Goal: Transaction & Acquisition: Purchase product/service

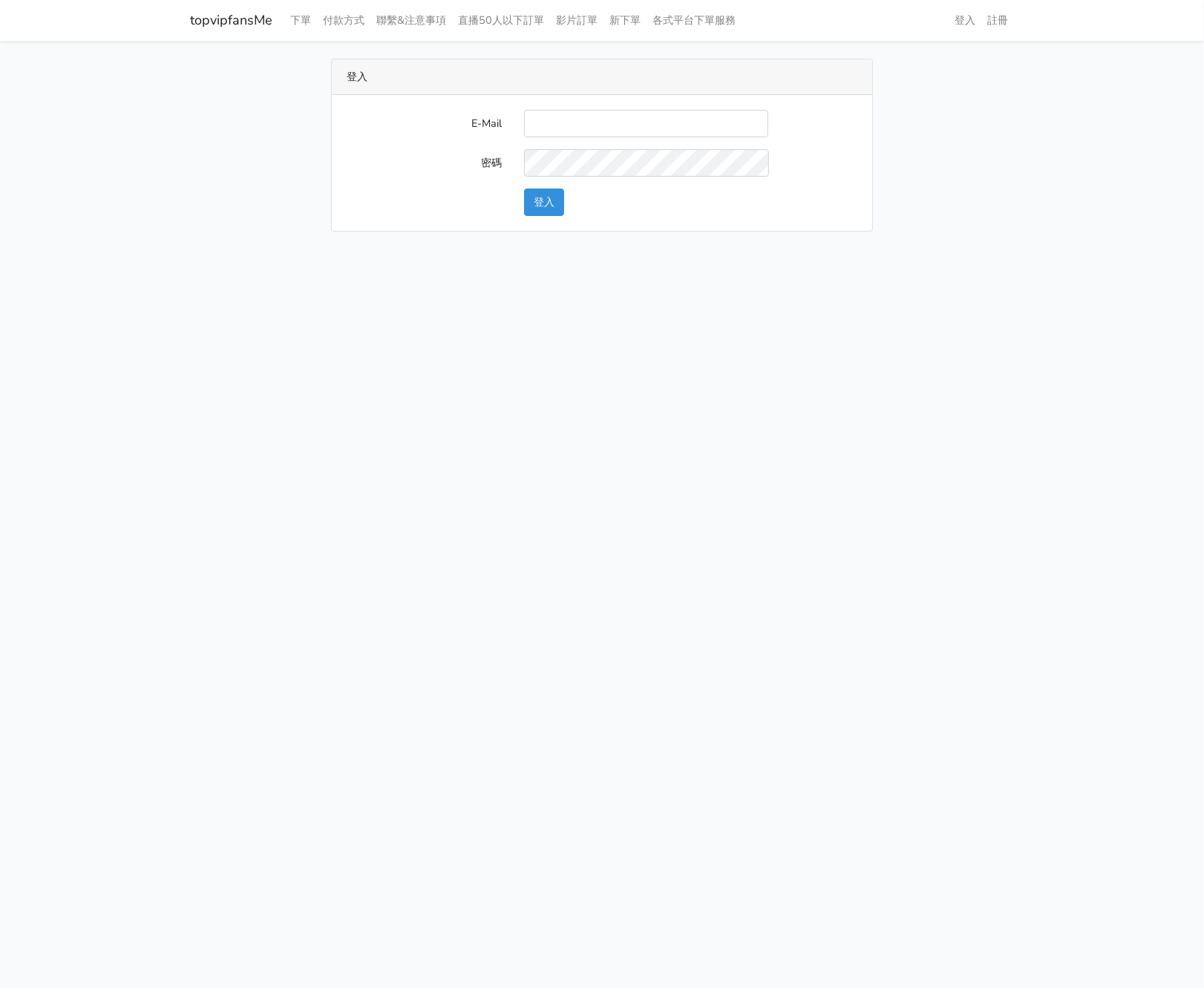
click at [559, 139] on form "E-Mail 密碼 登入" at bounding box center [602, 163] width 511 height 106
click at [581, 123] on input "E-Mail" at bounding box center [646, 124] width 244 height 28
type input "fabian.shl@gmail.cmo"
click at [535, 202] on button "登入" at bounding box center [544, 203] width 40 height 28
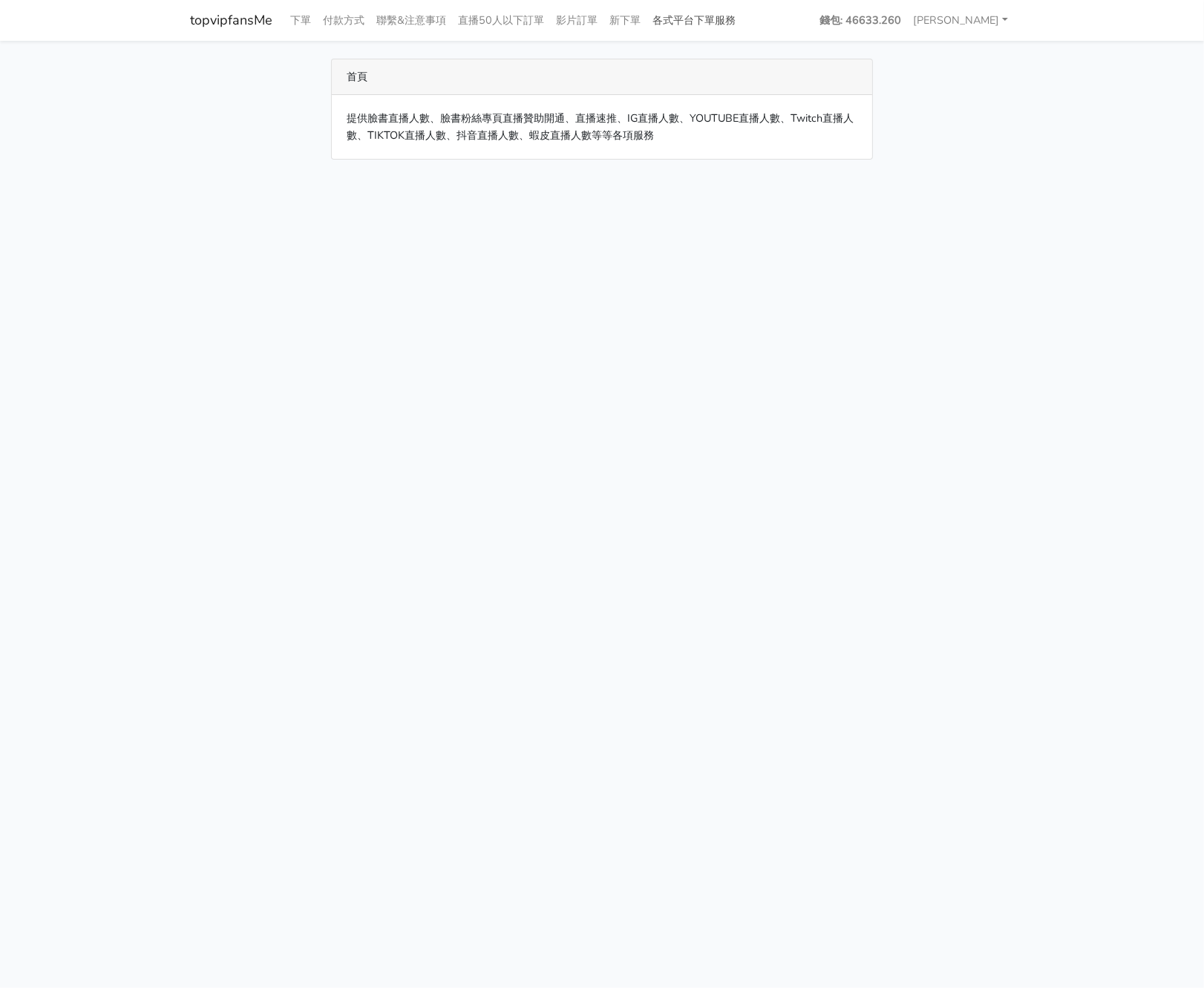
drag, startPoint x: 749, startPoint y: 5, endPoint x: 714, endPoint y: 31, distance: 43.6
click at [748, 5] on nav "topvipfansMe 下單 付款方式 聯繫&注意事項 直播50人以下訂單 影片訂單 新下單 各式平台下單服務" at bounding box center [602, 20] width 1204 height 41
click at [714, 31] on link "各式平台下單服務" at bounding box center [693, 21] width 95 height 29
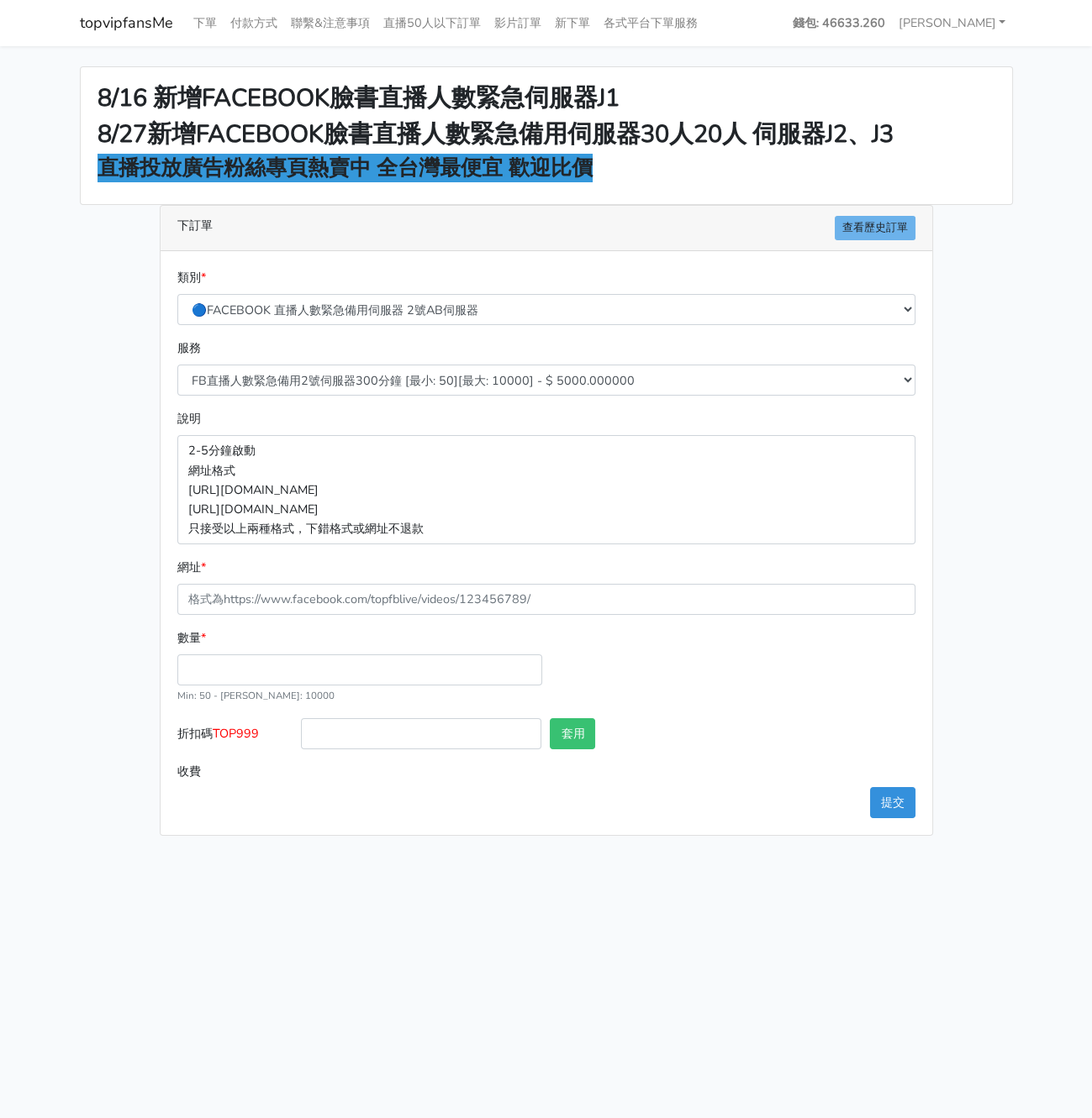
click at [332, 347] on div "服務 FB直播人數緊急備用2號伺服器300分鐘 [最小: 50][最大: 10000] - $ 5000.000000 FB直播人數緊急備用2號伺服器60分鐘…" at bounding box center [546, 367] width 747 height 58
click at [372, 391] on select "FB直播人數緊急備用2號伺服器300分鐘 [最小: 50][最大: 10000] - $ 5000.000000 FB直播人數緊急備用2號伺服器60分鐘 [最…" at bounding box center [546, 380] width 738 height 31
click at [458, 305] on select "🔵FACEBOOK 直播人數緊急備用伺服器 2號AB伺服器 🔵FACEBOOK 網軍專用貼文留言 安全保密 🔵9/30 FACEBOOK 直播人數緩慢進場緩慢…" at bounding box center [546, 310] width 738 height 31
select select "🔵9/30 FACEBOOK 直播人數緩慢進場緩慢退場 台灣獨家"
click at [177, 294] on select "🔵FACEBOOK 直播人數緊急備用伺服器 2號AB伺服器 🔵FACEBOOK 網軍專用貼文留言 安全保密 🔵9/30 FACEBOOK 直播人數緩慢進場緩慢…" at bounding box center [546, 310] width 738 height 31
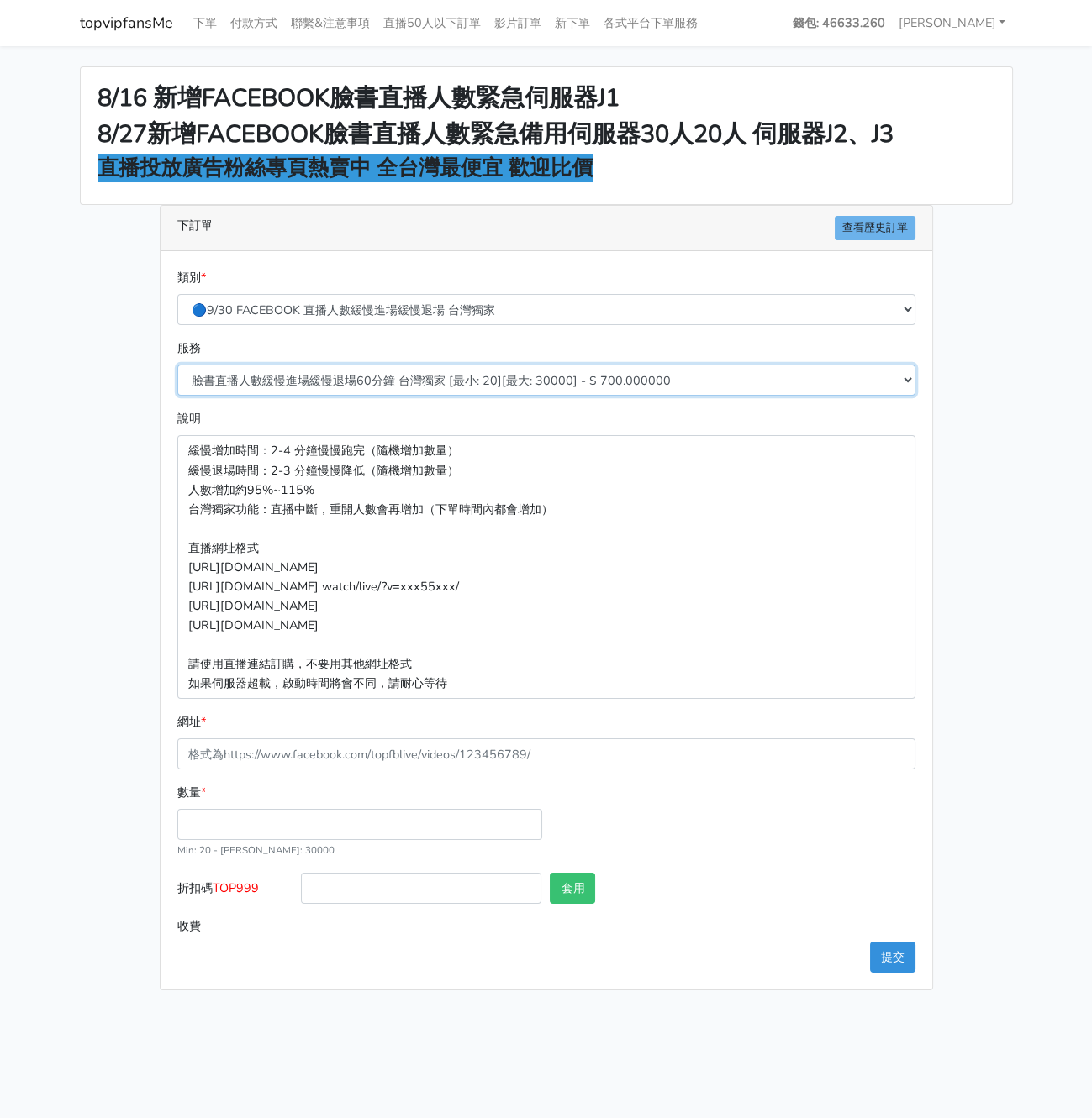
click at [388, 370] on select "臉書直播人數緩慢進場緩慢退場60分鐘 台灣獨家 [最小: 20][最大: 30000] - $ 700.000000 臉書直播人數緩慢進場緩慢退場120分鐘 …" at bounding box center [546, 380] width 738 height 31
click at [357, 878] on input "折扣碼 TOP999" at bounding box center [421, 889] width 241 height 31
click at [257, 887] on span "TOP999" at bounding box center [235, 888] width 46 height 17
click at [301, 887] on input "折扣碼 TOP999" at bounding box center [421, 889] width 241 height 31
click at [256, 887] on span "TOP999" at bounding box center [235, 888] width 46 height 17
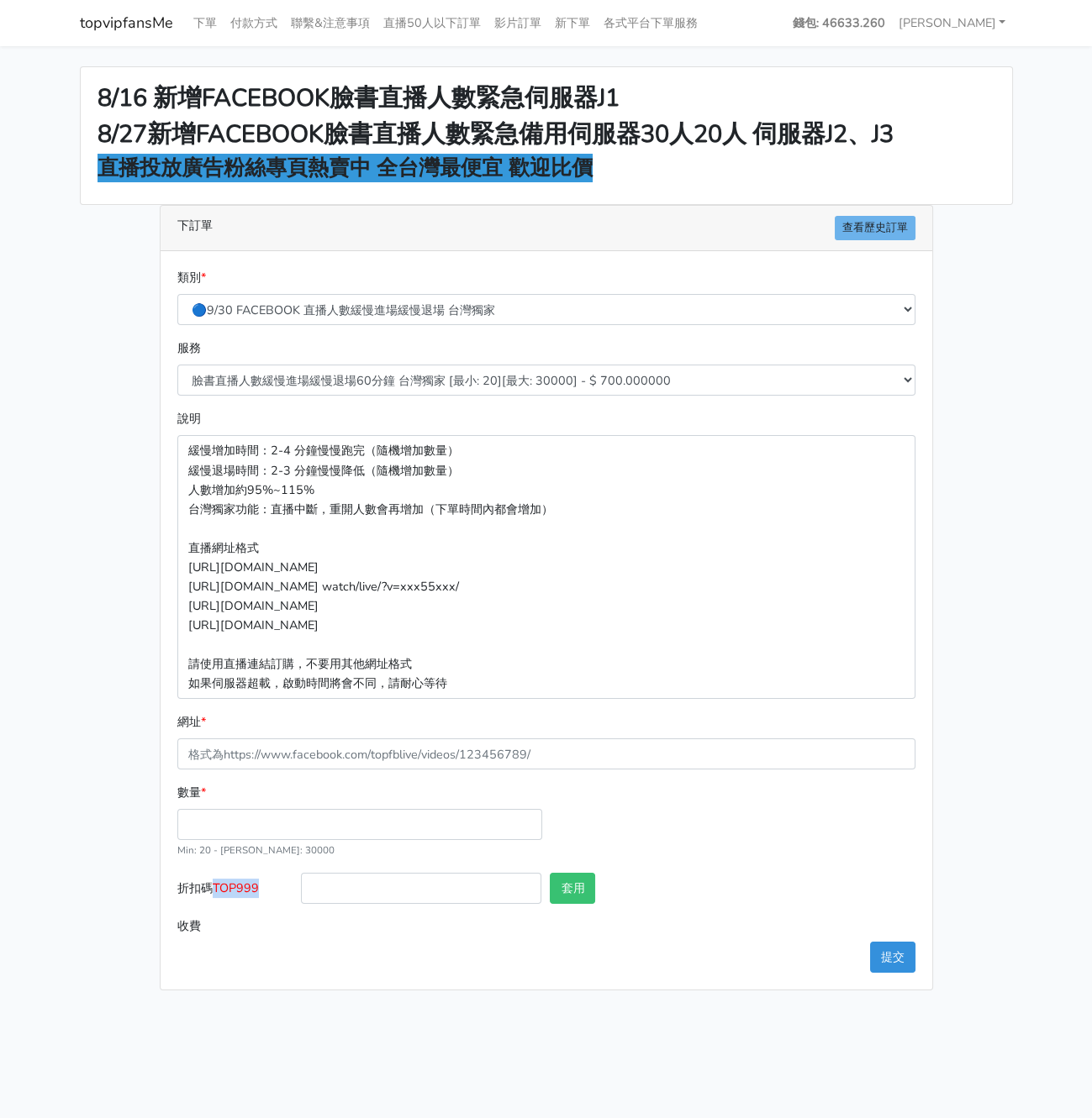
click at [301, 887] on input "折扣碼 TOP999" at bounding box center [421, 889] width 241 height 31
copy span "TOP999"
click at [362, 883] on input "折扣碼 TOP999" at bounding box center [421, 889] width 241 height 31
paste input "TOP999"
type input "TOP999"
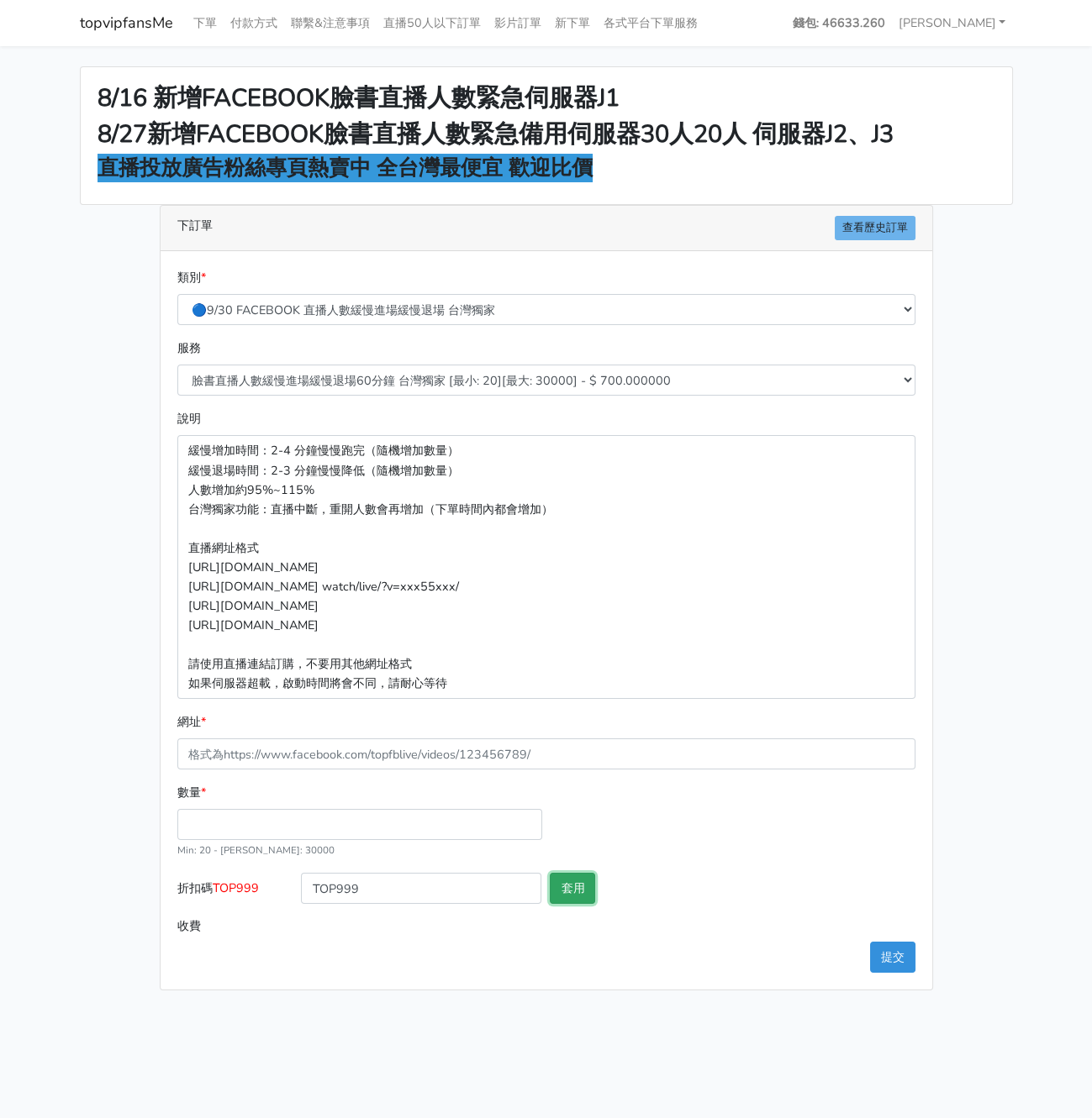
click at [578, 887] on button "套用" at bounding box center [572, 889] width 45 height 31
type input "套用失敗"
click at [427, 873] on input "TOP999" at bounding box center [421, 889] width 241 height 31
click at [427, 873] on input "TOP999" at bounding box center [421, 889] width 241 height 31
click at [427, 879] on input "TOP999" at bounding box center [421, 889] width 241 height 31
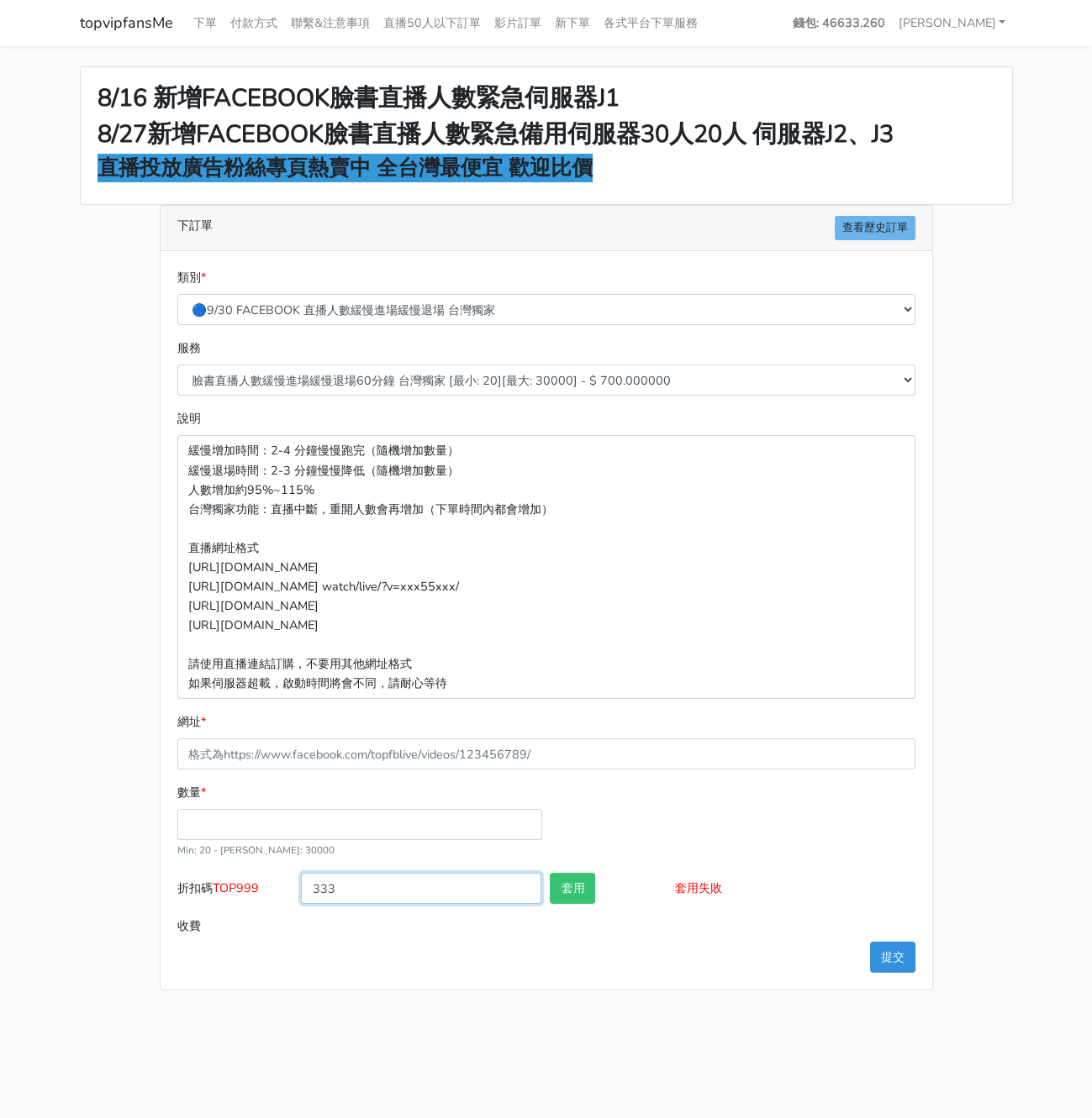
type input "333"
click at [572, 876] on button "套用" at bounding box center [572, 889] width 45 height 31
click at [440, 828] on input "數量 *" at bounding box center [359, 825] width 365 height 31
type input "6000"
type input "4200.000"
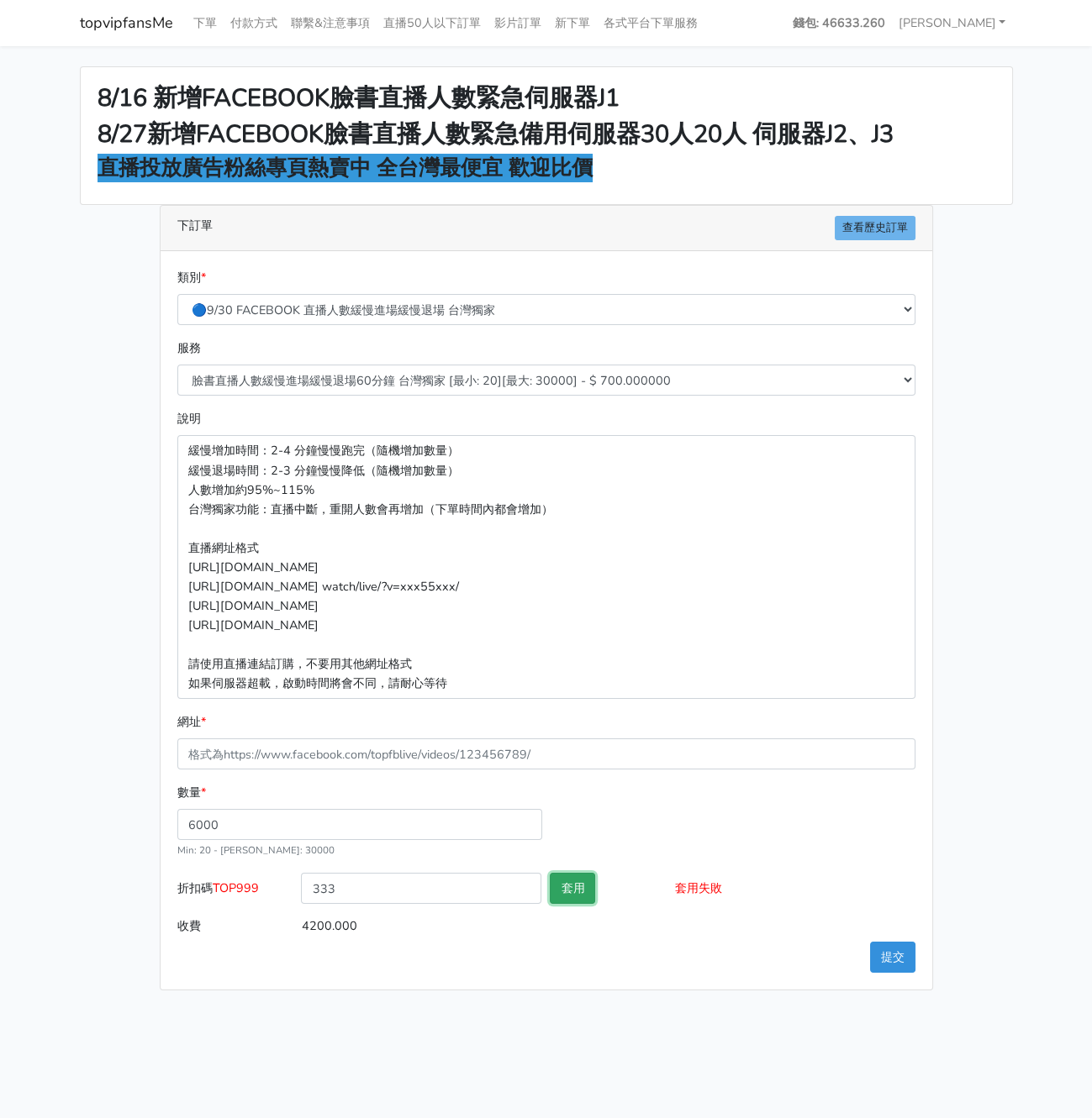
click at [580, 893] on button "套用" at bounding box center [572, 889] width 45 height 31
click at [461, 886] on input "333" at bounding box center [421, 889] width 241 height 31
click at [470, 885] on input "333" at bounding box center [421, 889] width 241 height 31
click at [106, 419] on div "8/16 新增FACEBOOK臉書直播人數緊急伺服器J1 8/27新增FACEBOOK臉書直播人數緊急備用伺服器30人20人 伺服器J2、J3 直播投放廣告粉…" at bounding box center [546, 528] width 958 height 924
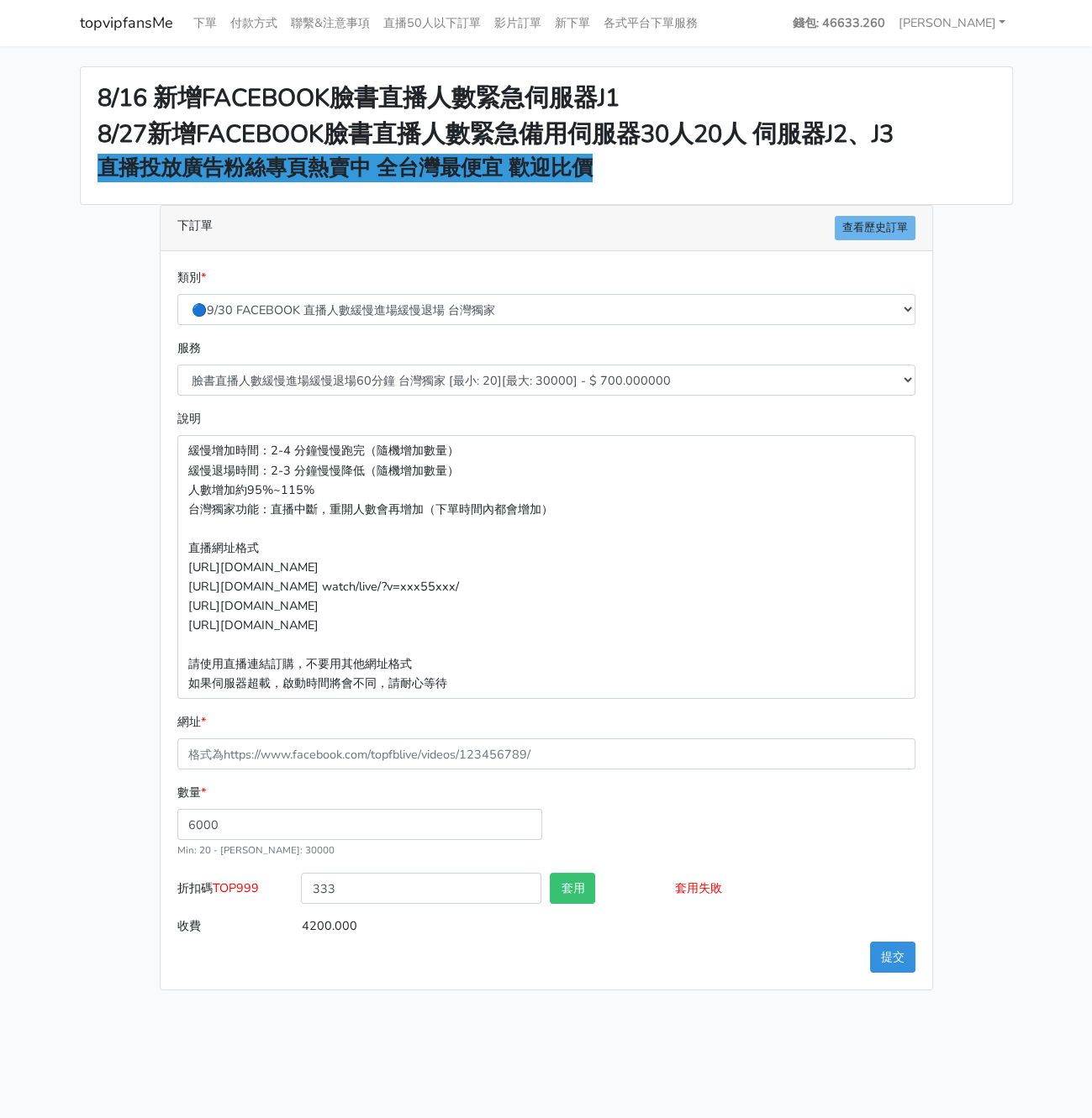
click at [242, 226] on div "下訂單 查看歷史訂單" at bounding box center [546, 228] width 772 height 45
click at [270, 222] on div "下訂單 查看歷史訂單" at bounding box center [546, 228] width 772 height 45
click at [268, 228] on div "下訂單 查看歷史訂單" at bounding box center [546, 228] width 772 height 45
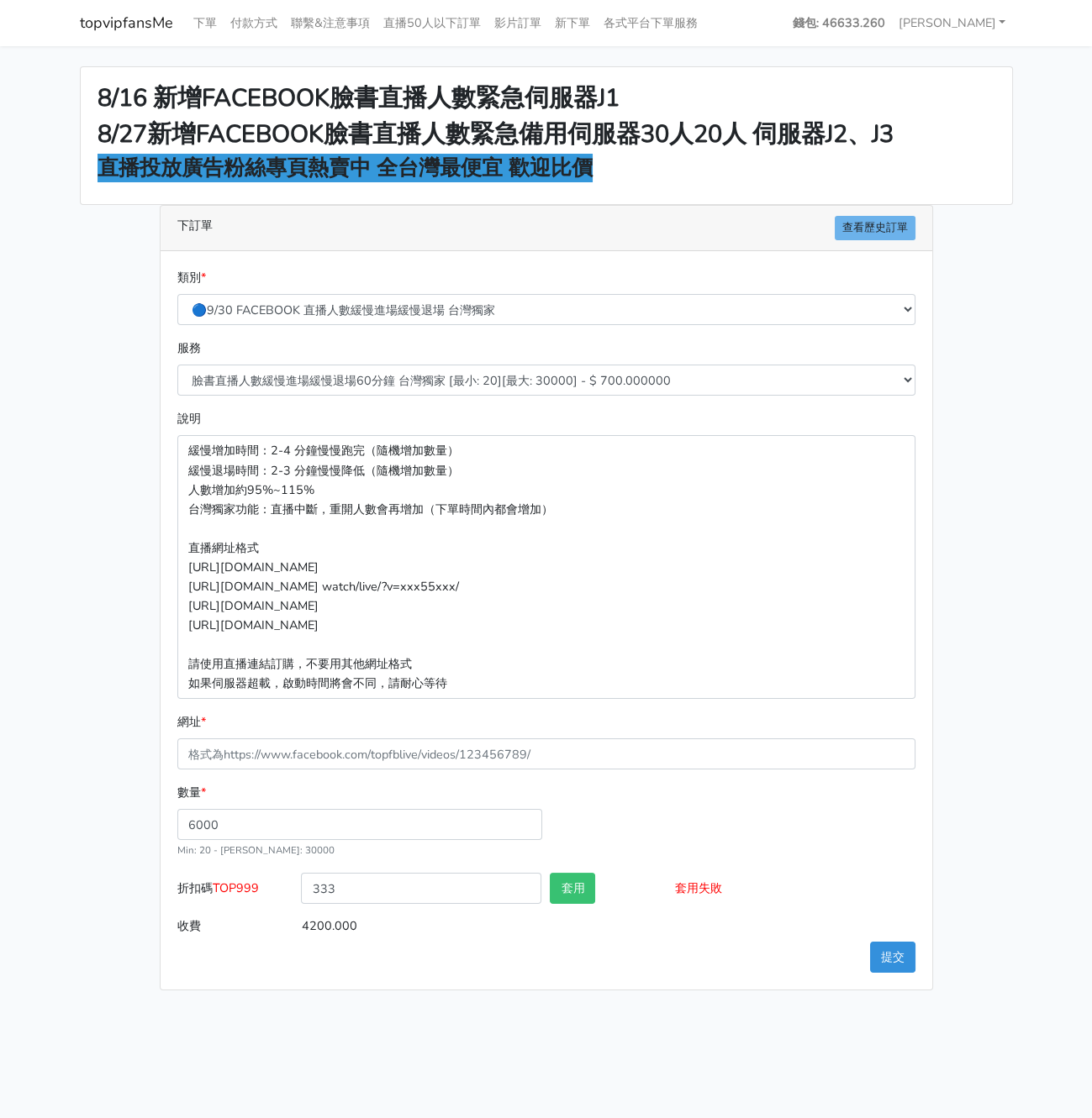
click at [268, 228] on div "下訂單 查看歷史訂單" at bounding box center [546, 228] width 772 height 45
click at [296, 228] on div "下訂單 查看歷史訂單" at bounding box center [546, 228] width 772 height 45
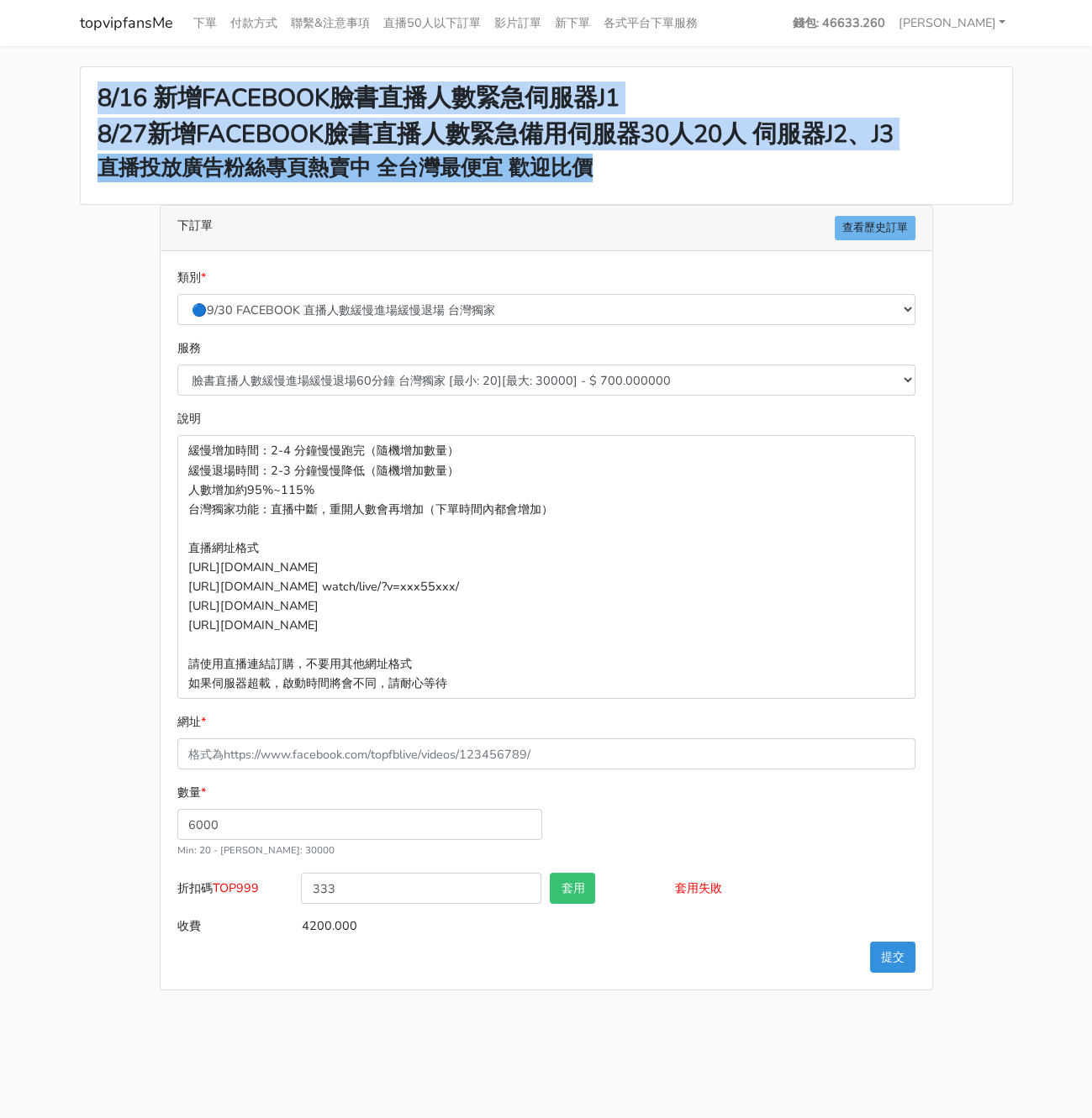
drag, startPoint x: 639, startPoint y: 181, endPoint x: 92, endPoint y: 87, distance: 555.0
click at [92, 87] on div "8/16 新增FACEBOOK臉書直播人數緊急伺服器J1 8/27新增FACEBOOK臉書直播人數緊急備用伺服器30人20人 伺服器J2、J3 直播投放廣告粉…" at bounding box center [546, 135] width 932 height 137
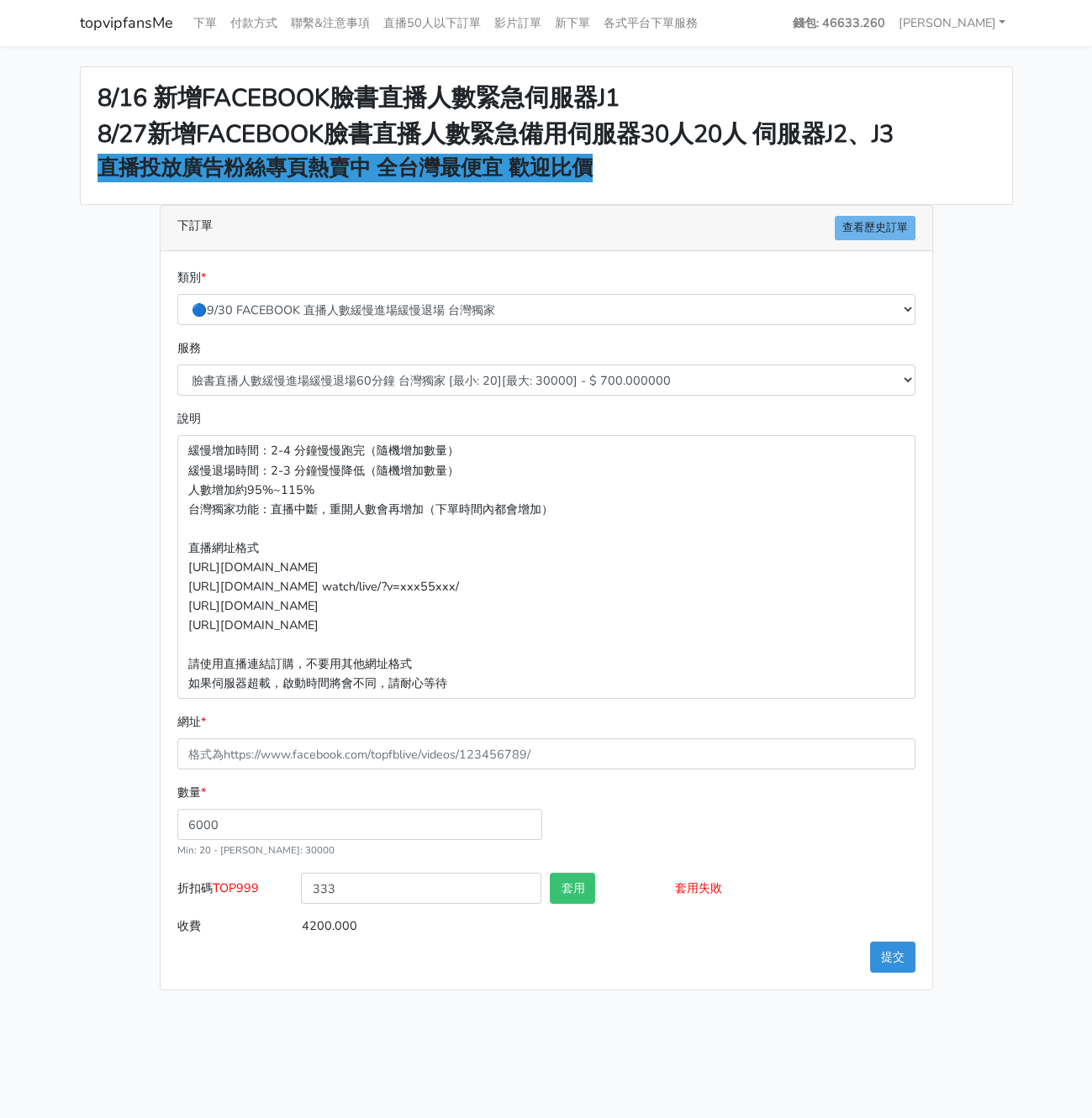
click at [92, 87] on div "8/16 新增FACEBOOK臉書直播人數緊急伺服器J1 8/27新增FACEBOOK臉書直播人數緊急備用伺服器30人20人 伺服器J2、J3 直播投放廣告粉…" at bounding box center [546, 135] width 932 height 137
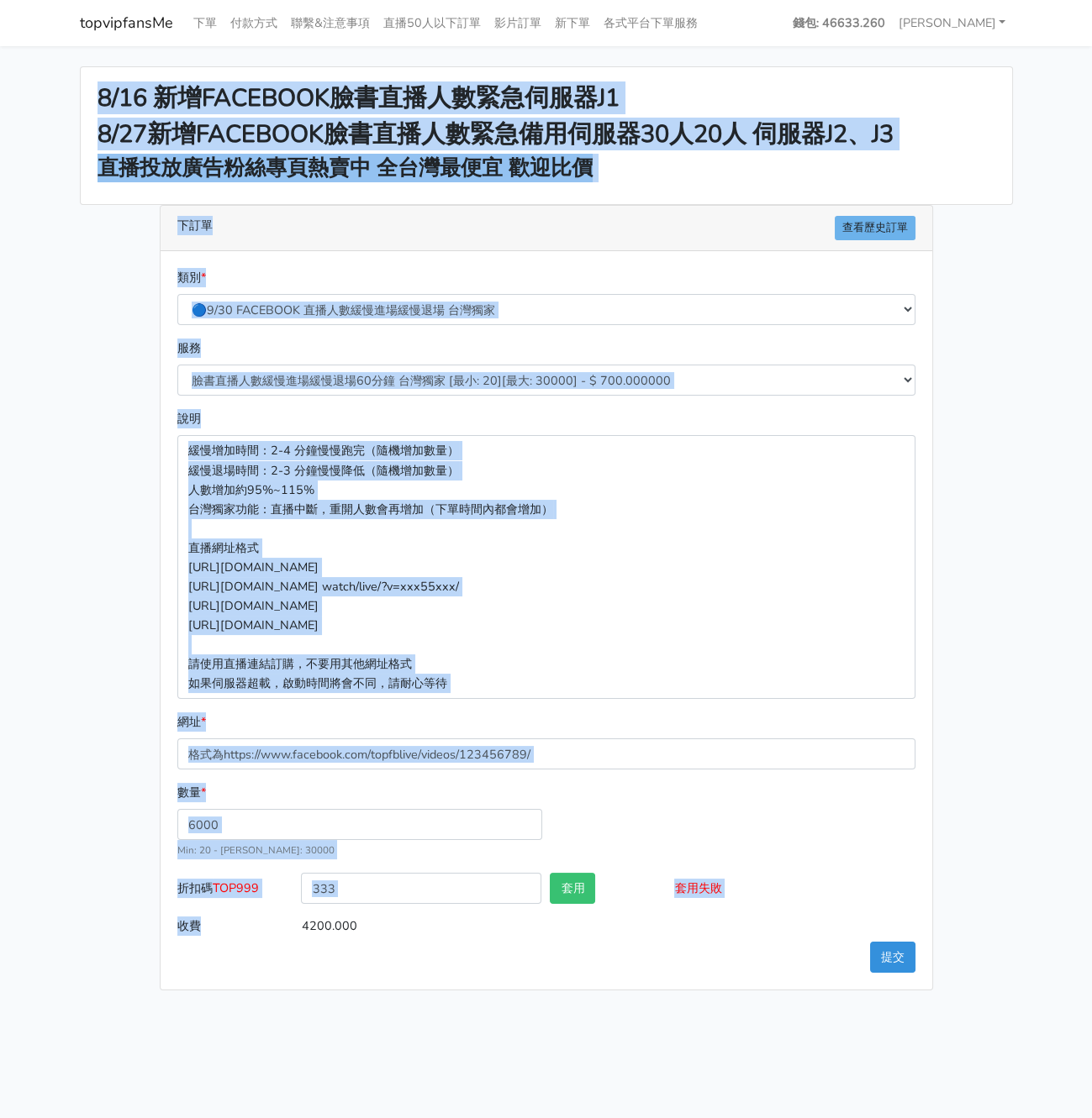
drag, startPoint x: 85, startPoint y: 77, endPoint x: 354, endPoint y: 926, distance: 890.6
click at [358, 929] on div "8/16 新增FACEBOOK臉書直播人數緊急伺服器J1 8/27新增FACEBOOK臉書直播人數緊急備用伺服器30人20人 伺服器J2、J3 直播投放廣告粉…" at bounding box center [546, 528] width 958 height 924
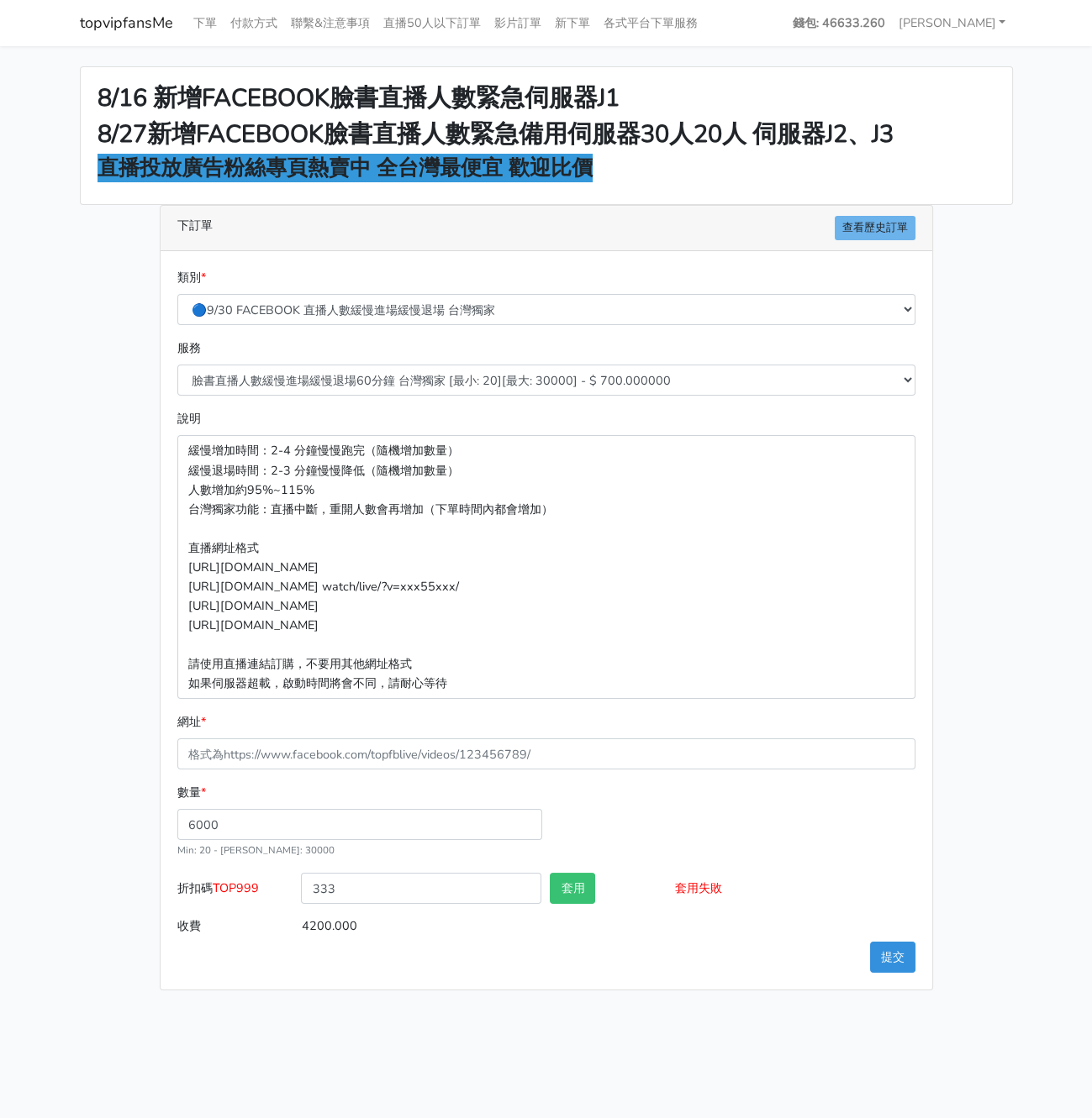
click at [354, 926] on input "4200.000" at bounding box center [607, 926] width 613 height 31
click at [452, 995] on main "8/16 新增FACEBOOK臉書直播人數緊急伺服器J1 8/27新增FACEBOOK臉書直播人數緊急備用伺服器30人20人 伺服器J2、J3 直播投放廣告粉…" at bounding box center [546, 528] width 1092 height 965
drag, startPoint x: 775, startPoint y: 935, endPoint x: 102, endPoint y: -17, distance: 1165.9
click at [102, 0] on html "topvipfansMe 下單 付款方式 聯繫&注意事項 直播50人以下訂單 影片訂單 新下單 各式平台下單服務" at bounding box center [546, 505] width 1092 height 1011
click at [143, 86] on strong "8/16 新增FACEBOOK臉書直播人數緊急伺服器J1" at bounding box center [358, 98] width 522 height 33
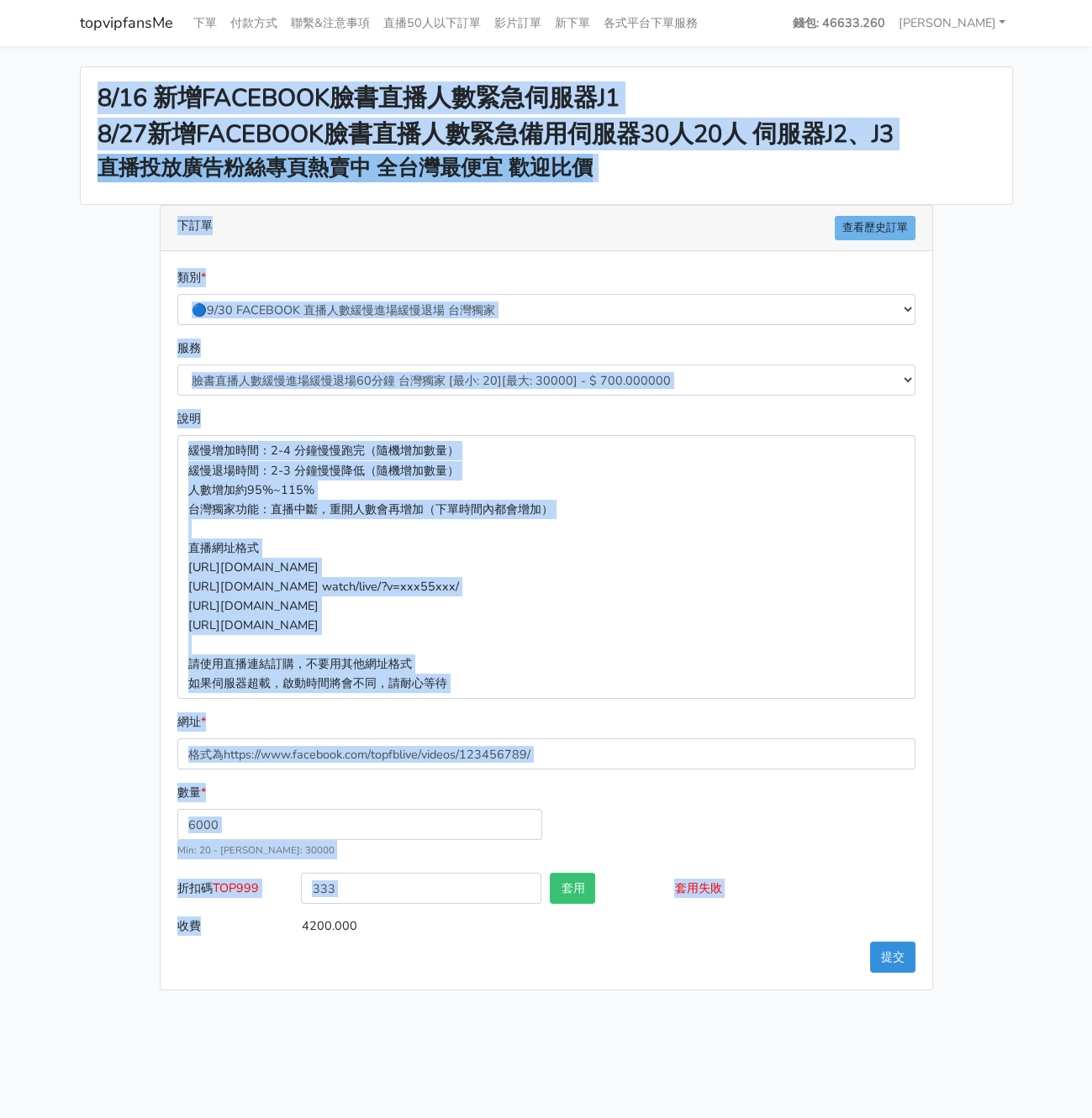
drag, startPoint x: 70, startPoint y: 95, endPoint x: 779, endPoint y: 993, distance: 1144.2
click at [779, 993] on main "8/16 新增FACEBOOK臉書直播人數緊急伺服器J1 8/27新增FACEBOOK臉書直播人數緊急備用伺服器30人20人 伺服器J2、J3 直播投放廣告粉…" at bounding box center [546, 528] width 1092 height 965
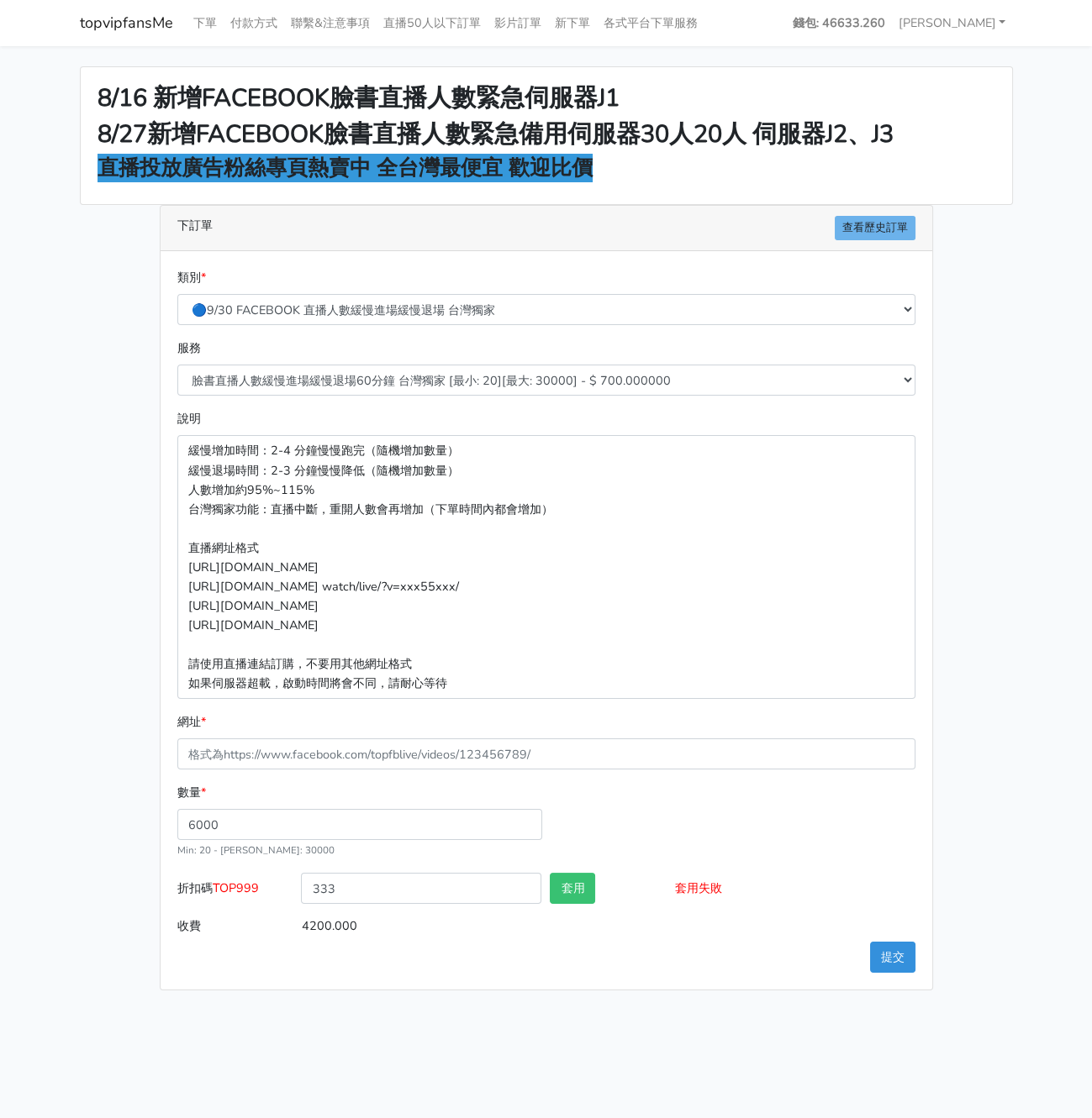
click at [779, 993] on main "8/16 新增FACEBOOK臉書直播人數緊急伺服器J1 8/27新增FACEBOOK臉書直播人數緊急備用伺服器30人20人 伺服器J2、J3 直播投放廣告粉…" at bounding box center [546, 528] width 1092 height 965
drag, startPoint x: 909, startPoint y: 1014, endPoint x: 138, endPoint y: 64, distance: 1223.5
click at [138, 64] on html "topvipfansMe 下單 付款方式 聯繫&注意事項 直播50人以下訂單 影片訂單 新下單 各式平台下單服務" at bounding box center [546, 505] width 1092 height 1011
click at [139, 80] on div "8/16 新增FACEBOOK臉書直播人數緊急伺服器J1 8/27新增FACEBOOK臉書直播人數緊急備用伺服器30人20人 伺服器J2、J3 直播投放廣告粉…" at bounding box center [546, 135] width 932 height 137
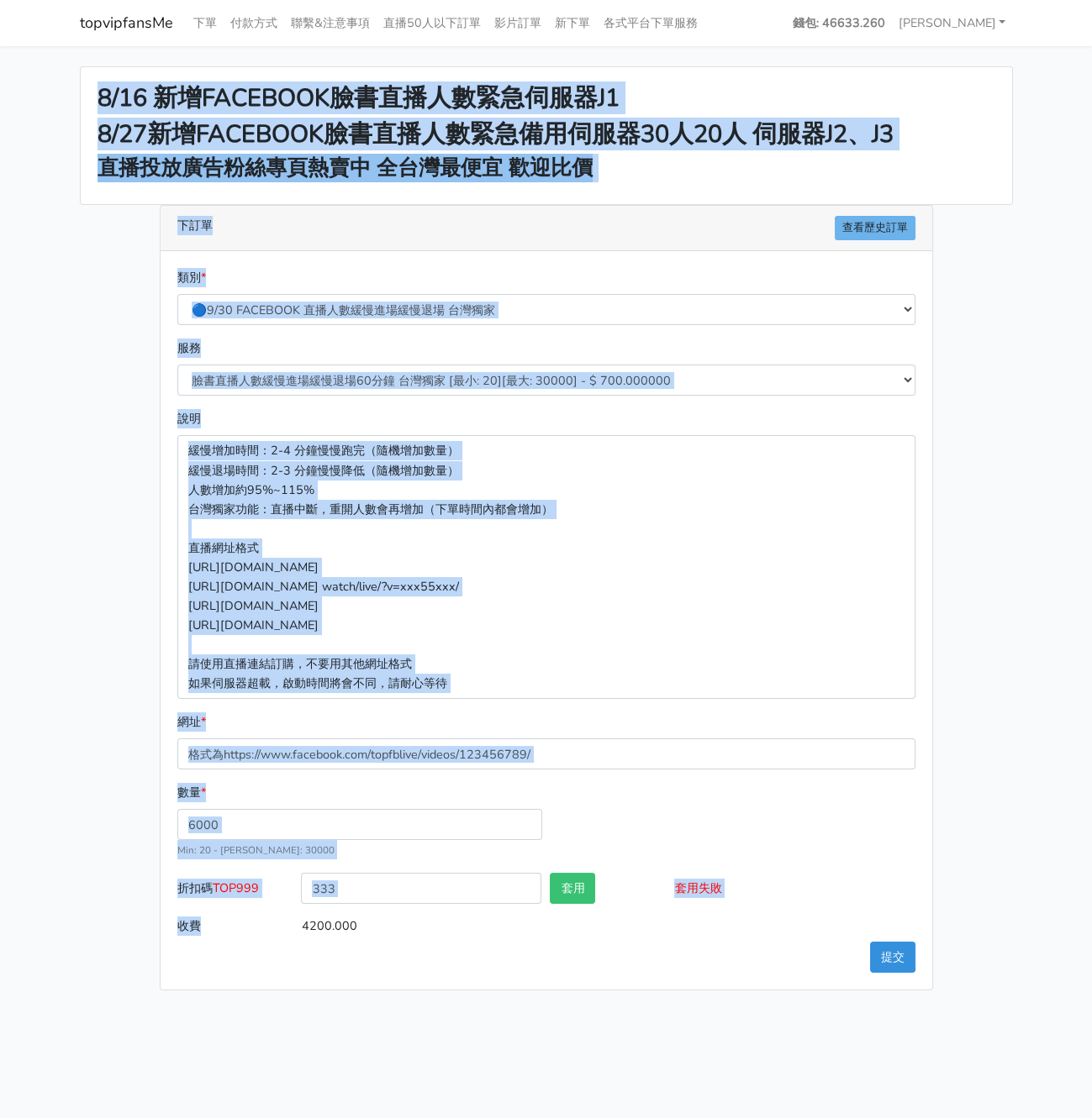
drag, startPoint x: 99, startPoint y: 95, endPoint x: 787, endPoint y: 1046, distance: 1173.8
click at [787, 1011] on html "topvipfansMe 下單 付款方式 聯繫&注意事項 直播50人以下訂單 影片訂單 新下單 各式平台下單服務" at bounding box center [546, 505] width 1092 height 1011
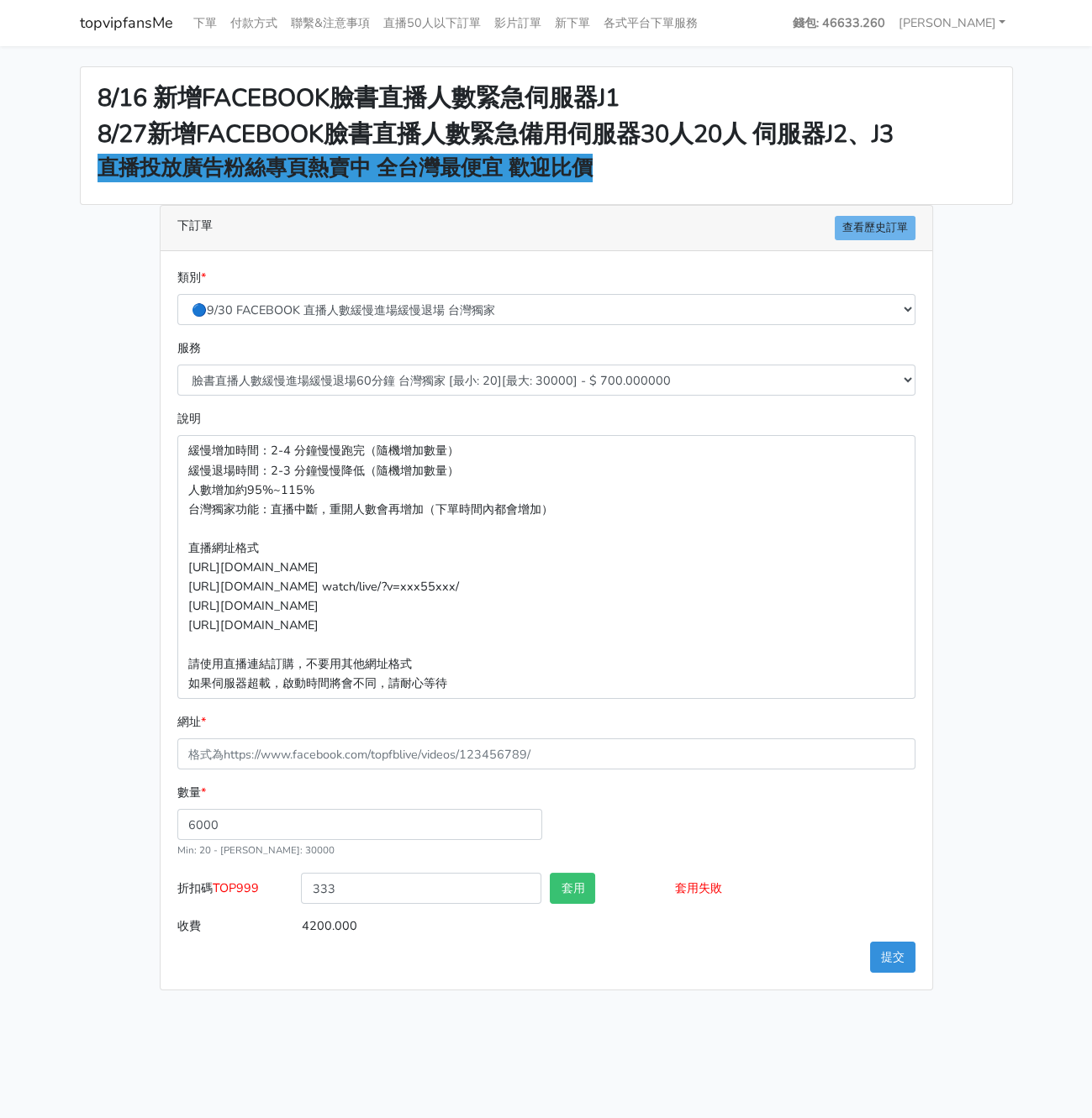
click at [790, 1011] on html "topvipfansMe 下單 付款方式 聯繫&注意事項 直播50人以下訂單 影片訂單 新下單 各式平台下單服務" at bounding box center [546, 505] width 1092 height 1011
drag, startPoint x: 817, startPoint y: 1013, endPoint x: 87, endPoint y: 86, distance: 1179.9
click at [52, 60] on html "topvipfansMe 下單 付款方式 聯繫&注意事項 直播50人以下訂單 影片訂單 新下單 各式平台下單服務" at bounding box center [546, 505] width 1092 height 1011
click at [88, 86] on div "8/16 新增FACEBOOK臉書直播人數緊急伺服器J1 8/27新增FACEBOOK臉書直播人數緊急備用伺服器30人20人 伺服器J2、J3 直播投放廣告粉…" at bounding box center [546, 135] width 932 height 137
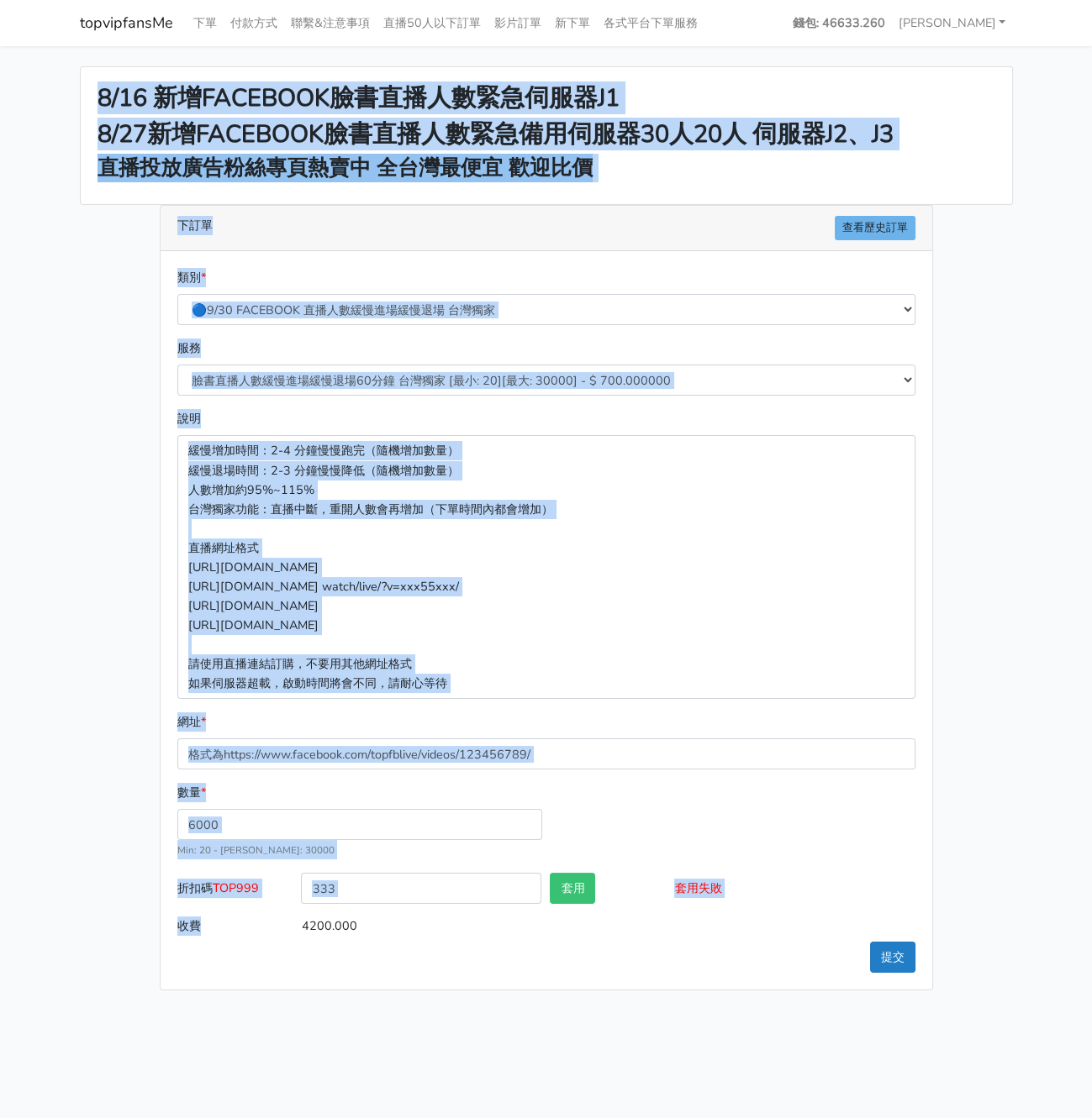
drag, startPoint x: 92, startPoint y: 78, endPoint x: 872, endPoint y: 958, distance: 1175.9
click at [872, 958] on div "8/16 新增FACEBOOK臉書直播人數緊急伺服器J1 8/27新增FACEBOOK臉書直播人數緊急備用伺服器30人20人 伺服器J2、J3 直播投放廣告粉…" at bounding box center [546, 528] width 958 height 924
click at [828, 1011] on html "topvipfansMe 下單 付款方式 聯繫&注意事項 直播50人以下訂單 影片訂單 新下單 各式平台下單服務" at bounding box center [546, 505] width 1092 height 1011
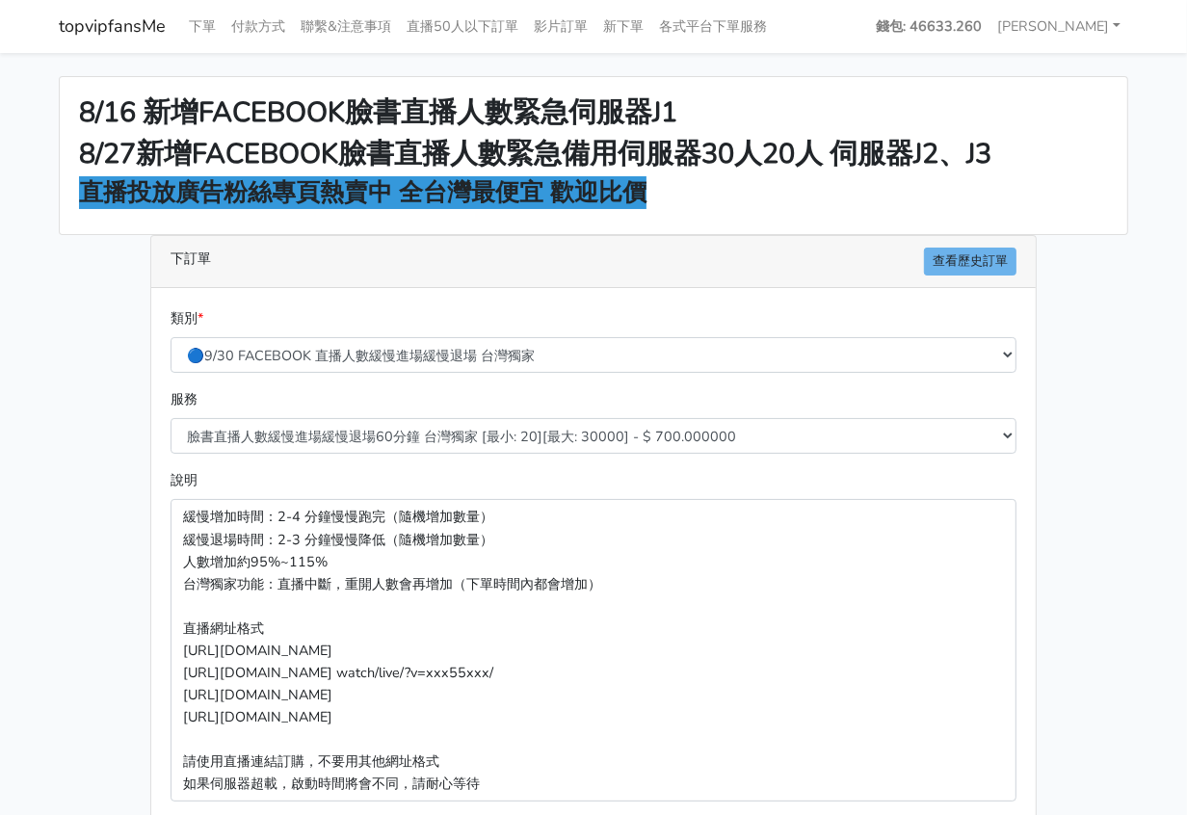
scroll to position [337, 0]
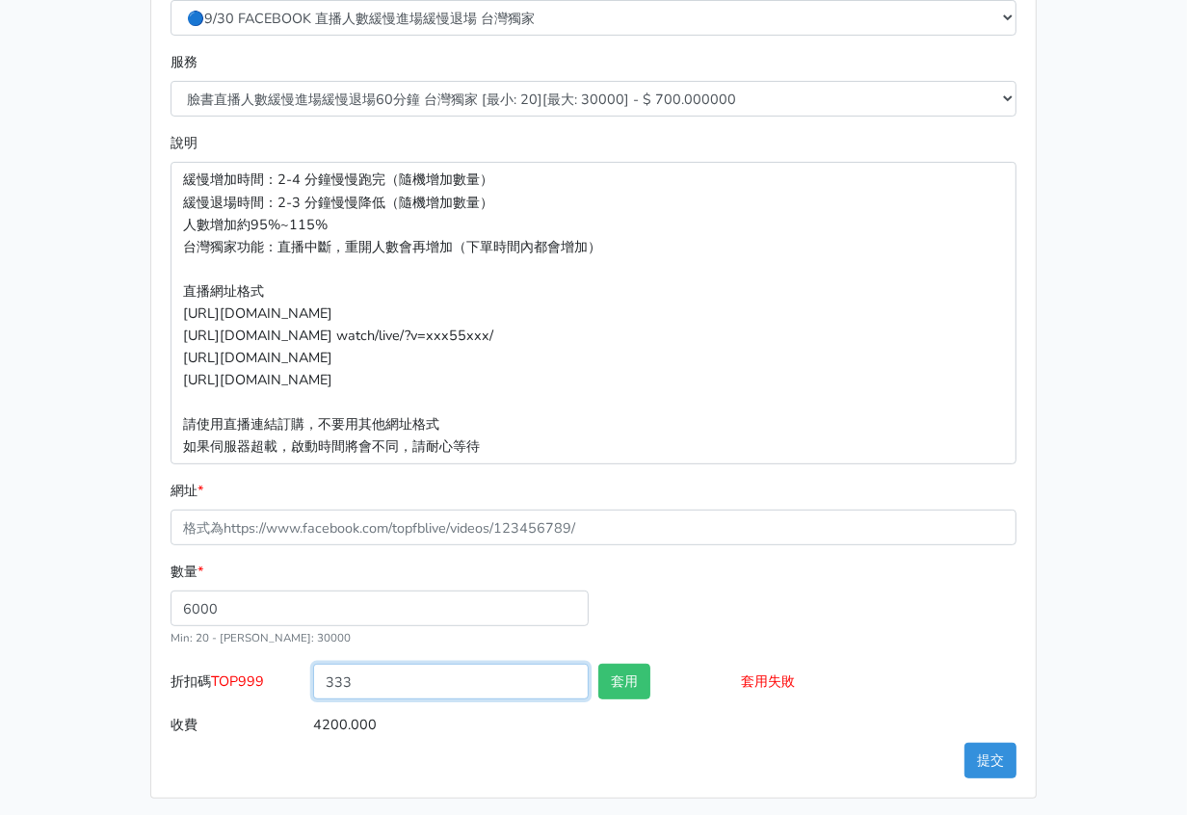
click at [483, 667] on input "333" at bounding box center [451, 682] width 276 height 36
click at [481, 667] on input "333" at bounding box center [451, 682] width 276 height 36
type input "666"
click at [618, 675] on button "套用" at bounding box center [624, 682] width 52 height 36
type input "套用成功"
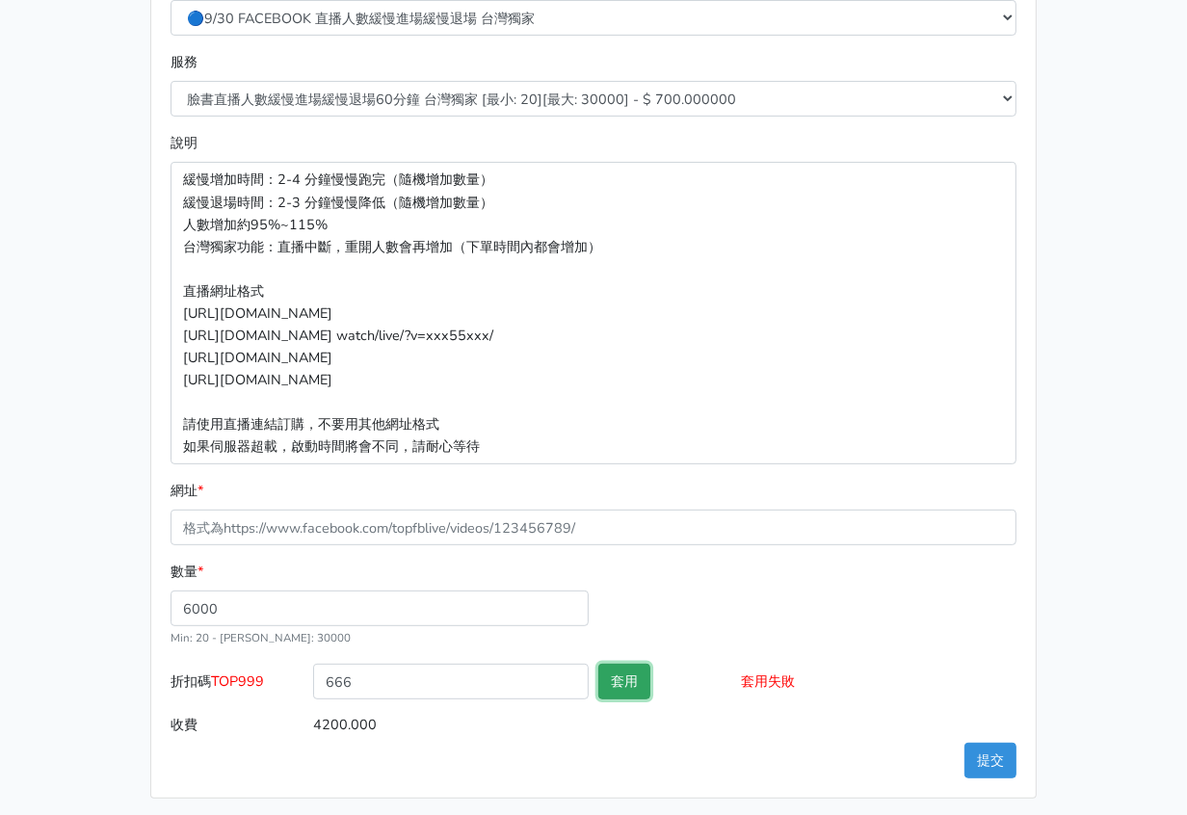
type input "3990.000"
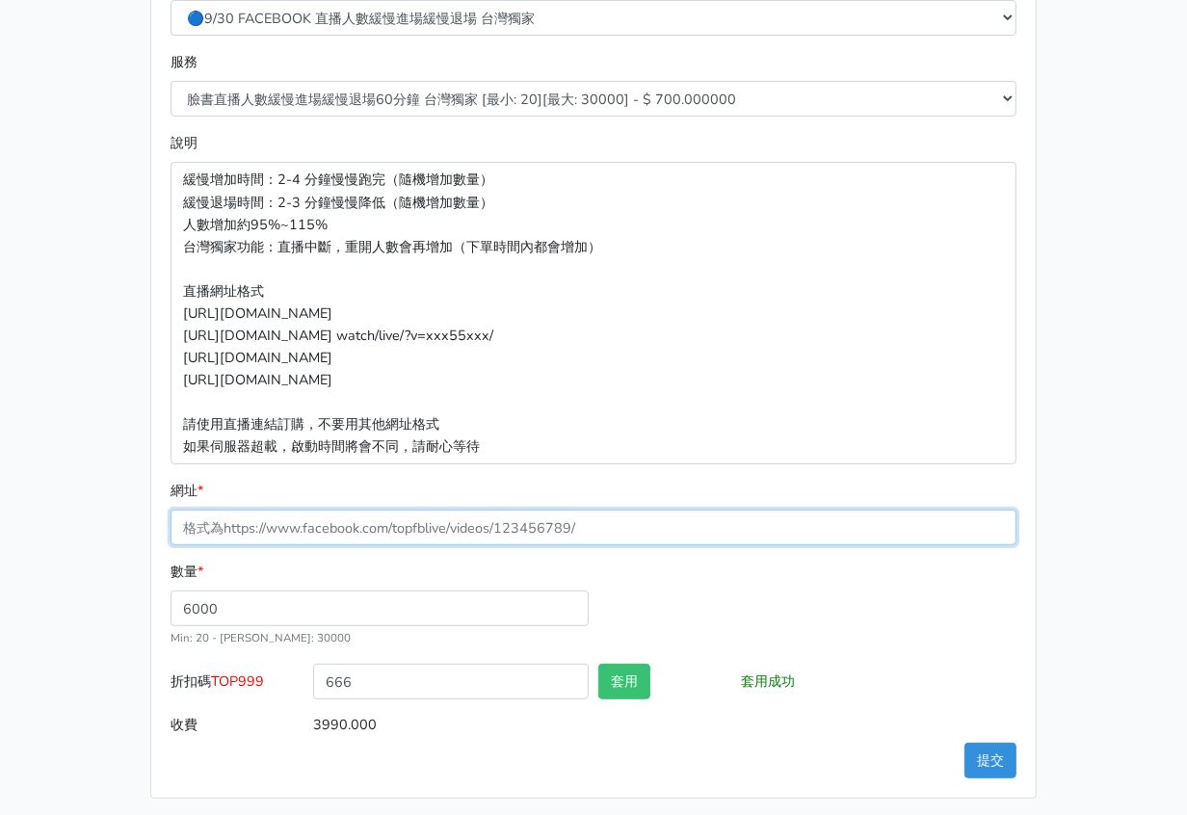
click at [621, 521] on input "網址 *" at bounding box center [594, 528] width 846 height 36
paste input "[URL][DOMAIN_NAME]"
type input "[URL][DOMAIN_NAME]"
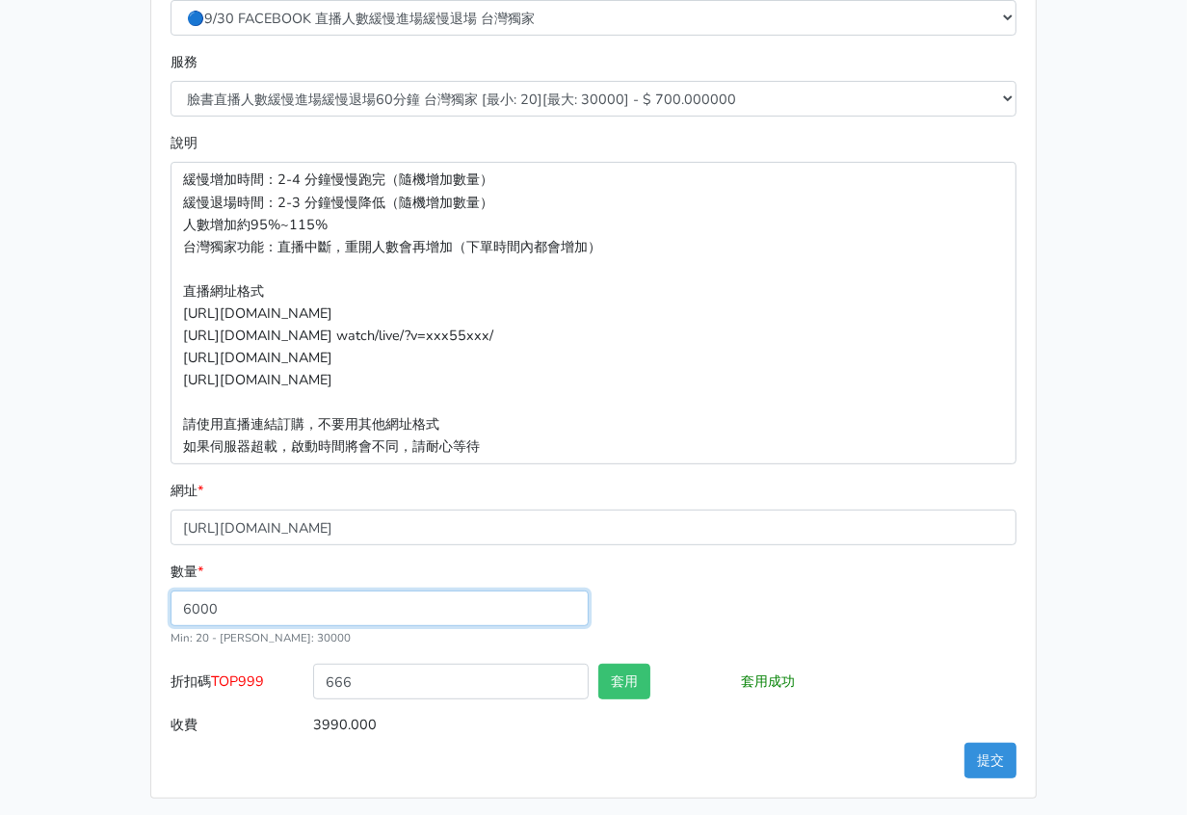
click at [455, 597] on input "6000" at bounding box center [380, 609] width 418 height 36
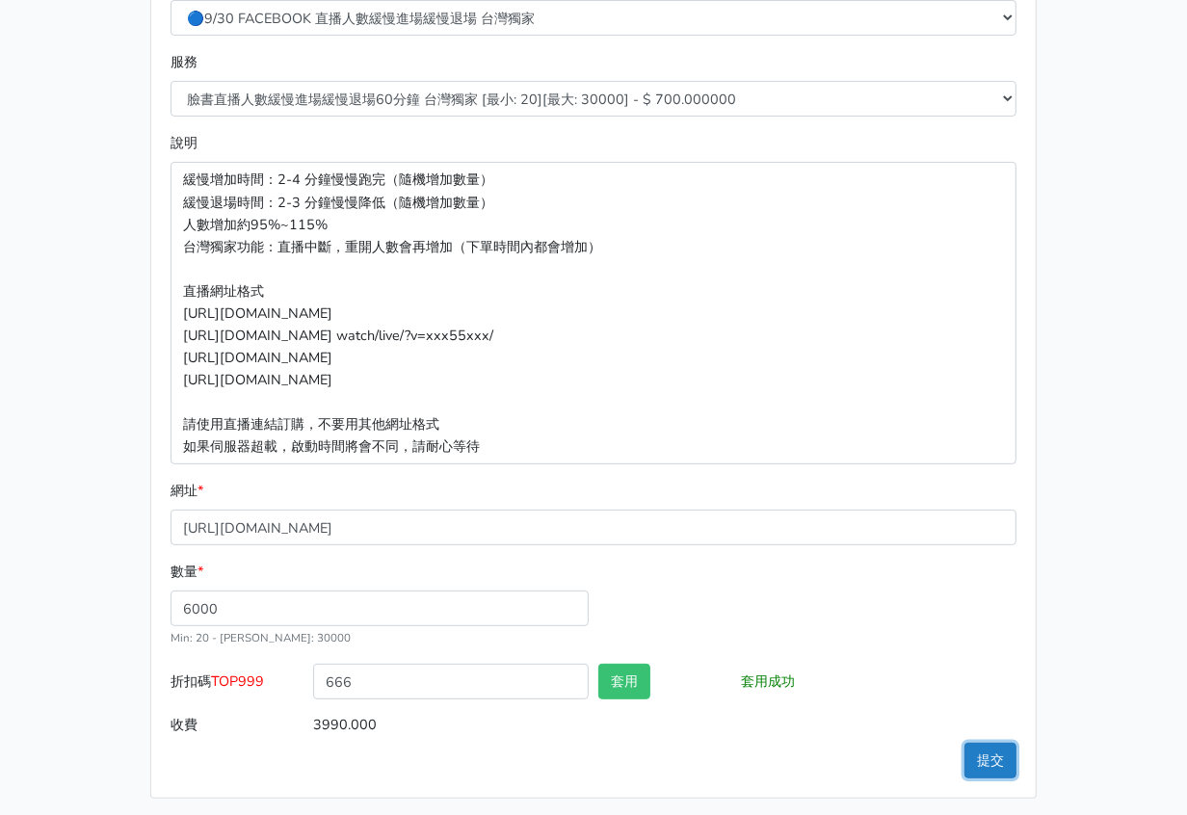
click at [983, 753] on button "提交" at bounding box center [990, 761] width 52 height 36
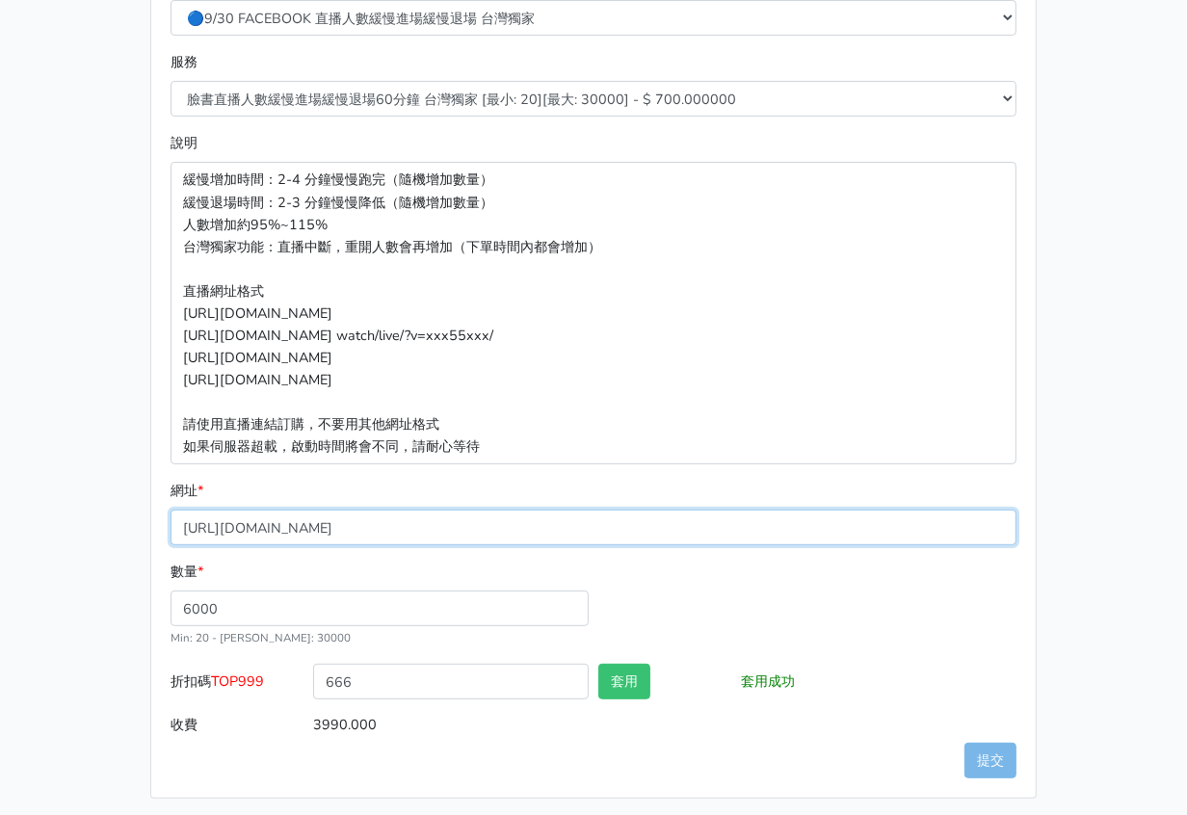
click at [678, 510] on input "[URL][DOMAIN_NAME]" at bounding box center [594, 528] width 846 height 36
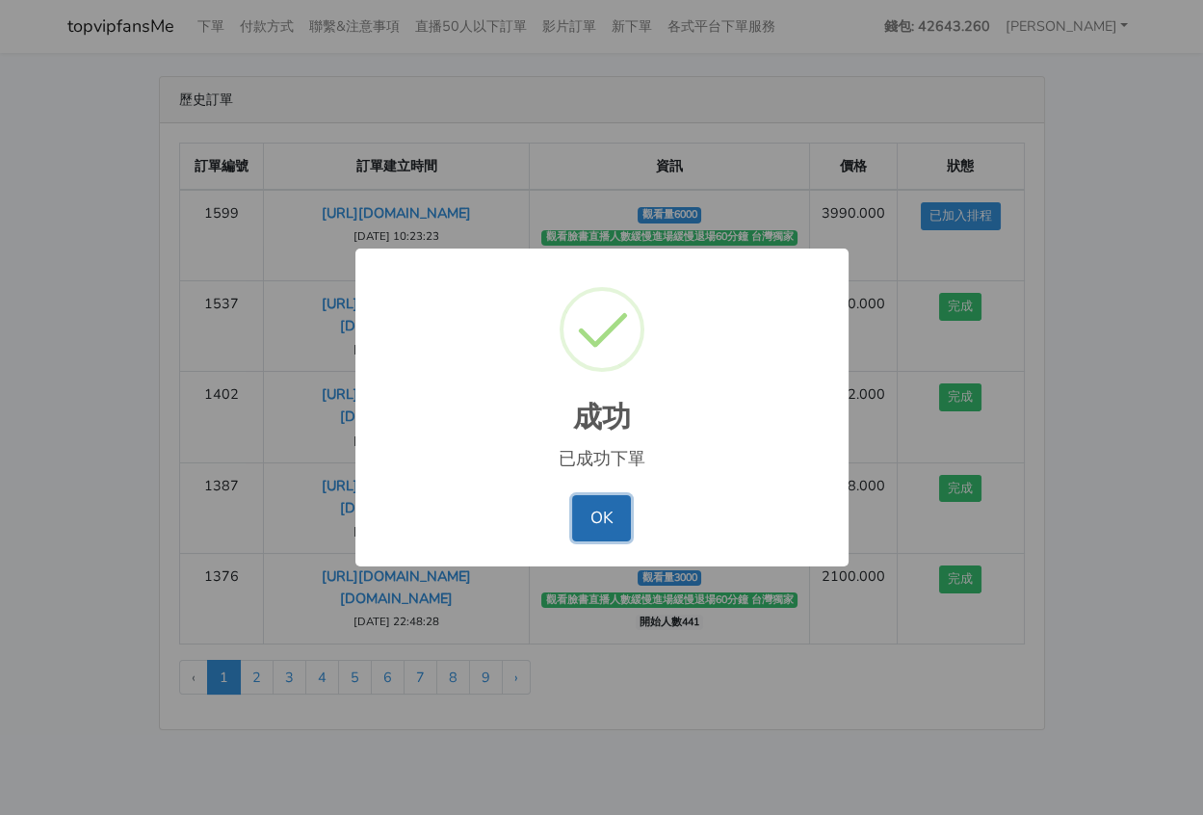
click at [593, 505] on button "OK" at bounding box center [601, 518] width 59 height 46
